Goal: Browse casually: Explore the website without a specific task or goal

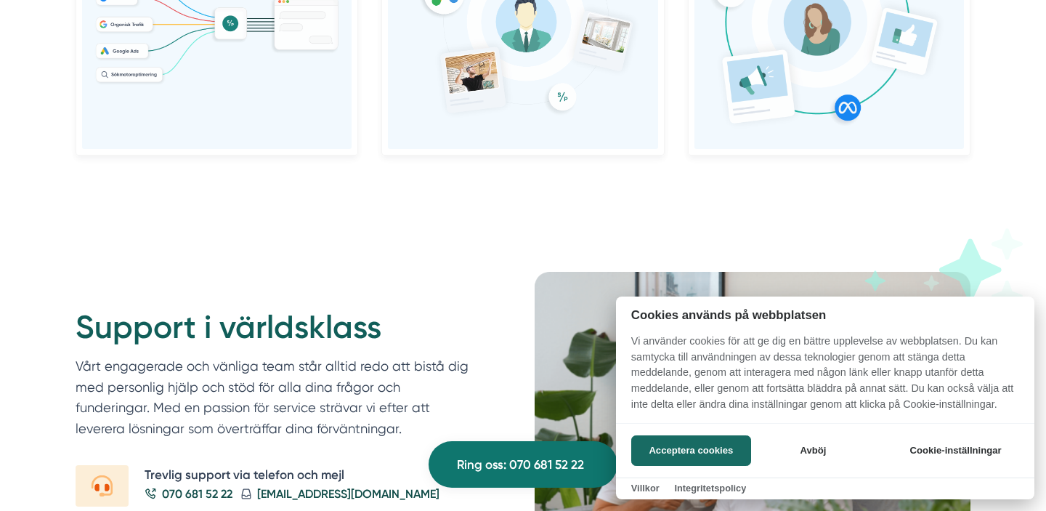
scroll to position [1737, 0]
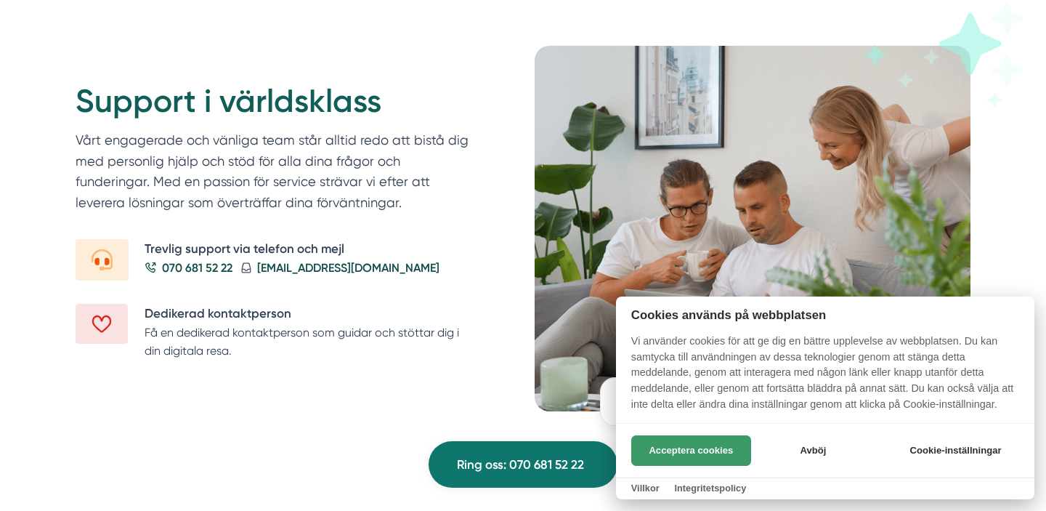
click at [695, 439] on button "Acceptera cookies" at bounding box center [691, 450] width 120 height 31
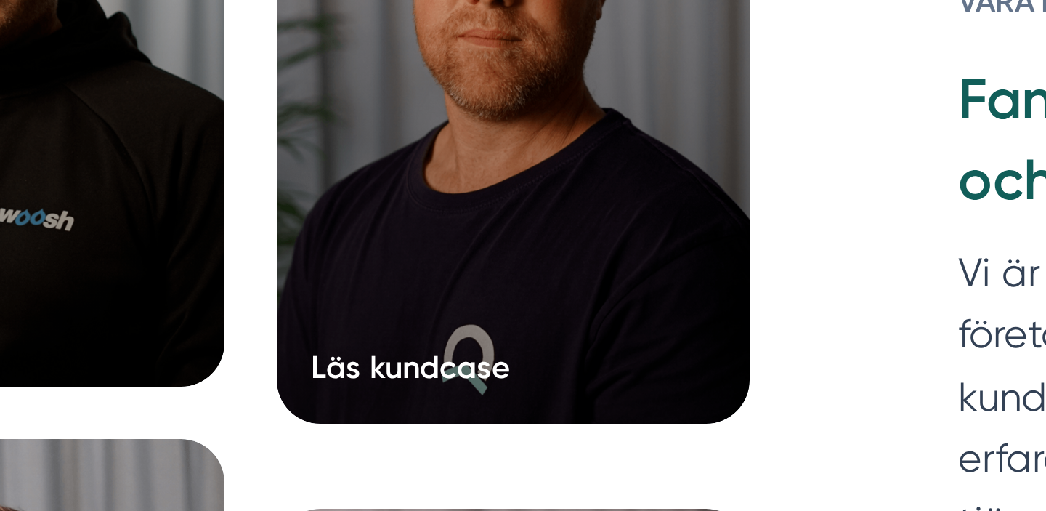
scroll to position [2214, 0]
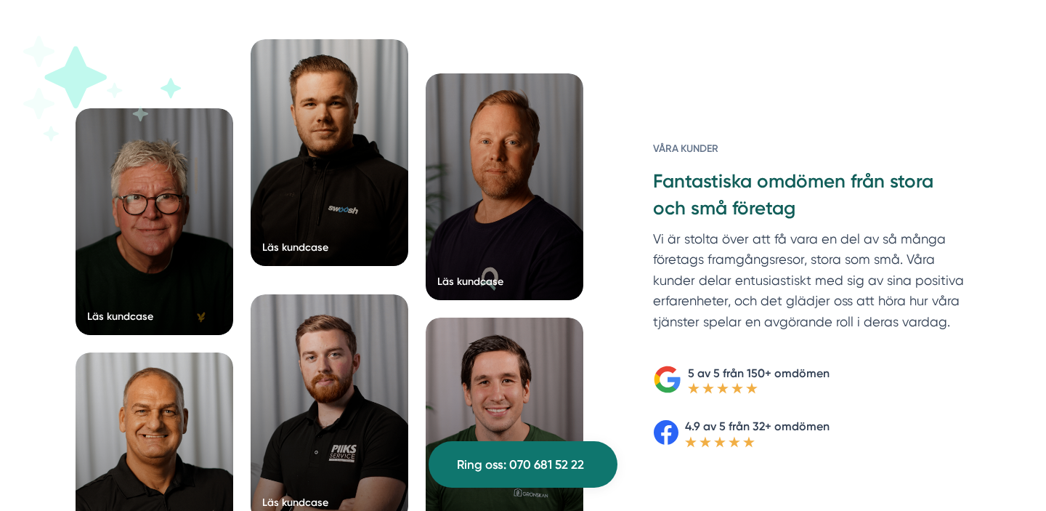
click at [325, 214] on div at bounding box center [330, 152] width 158 height 227
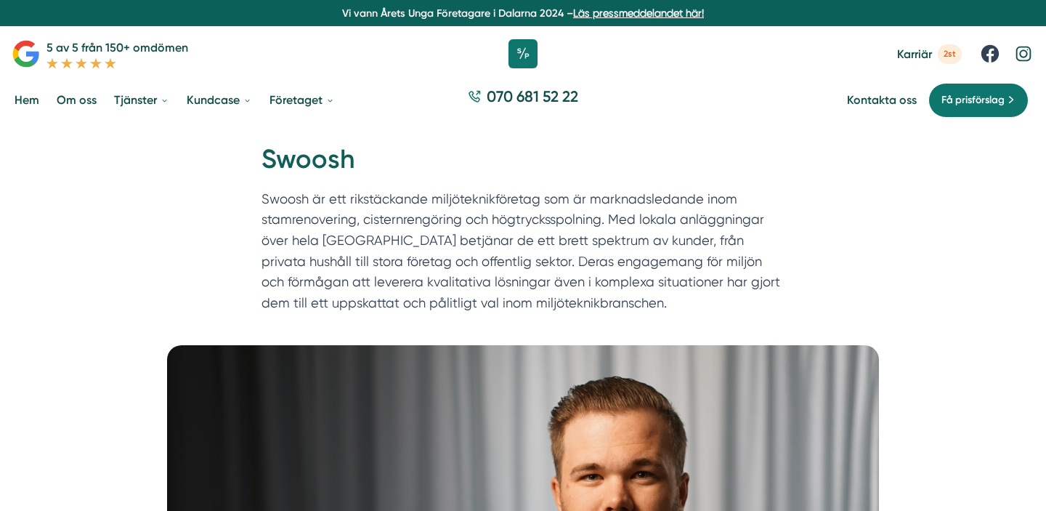
click at [1019, 56] on icon at bounding box center [1023, 54] width 22 height 22
